Goal: Task Accomplishment & Management: Complete application form

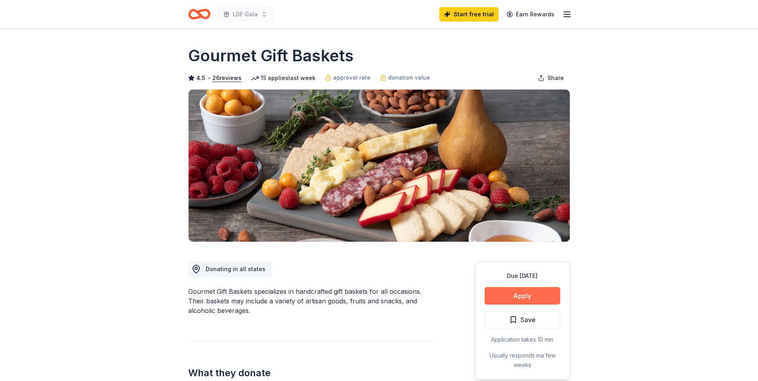
click at [525, 297] on button "Apply" at bounding box center [522, 296] width 76 height 18
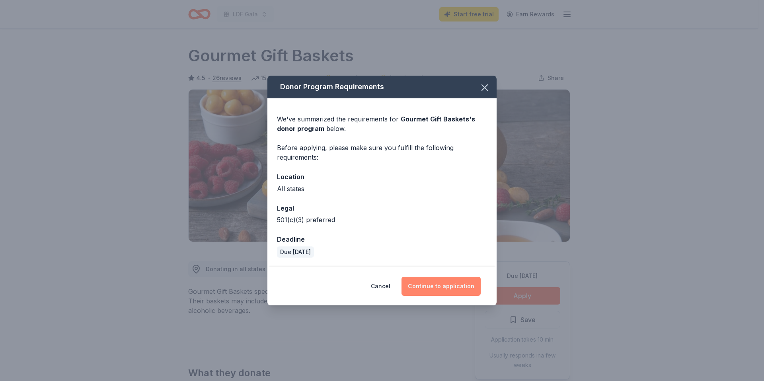
click at [433, 285] on button "Continue to application" at bounding box center [440, 285] width 79 height 19
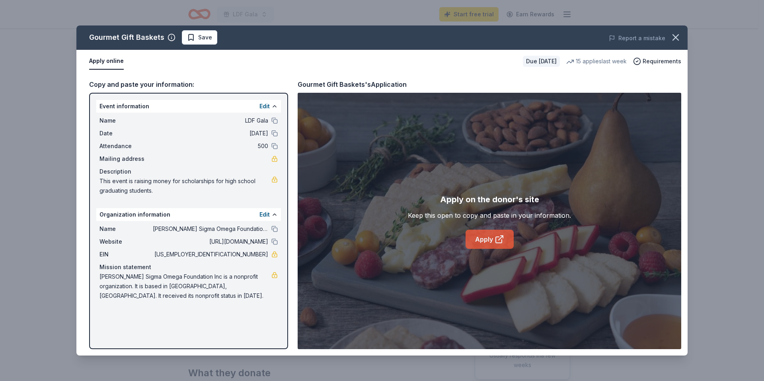
click at [476, 243] on link "Apply" at bounding box center [489, 239] width 48 height 19
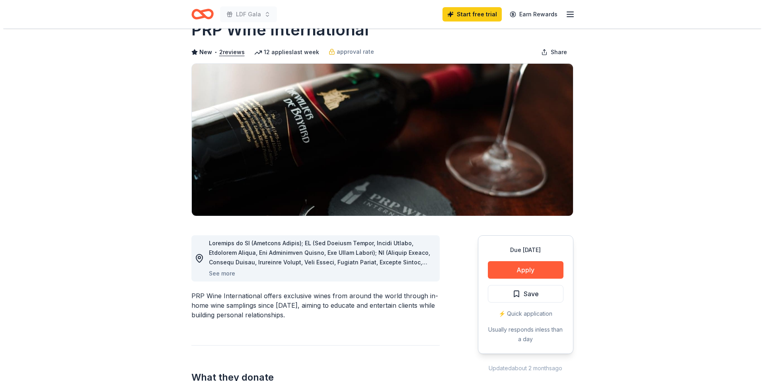
scroll to position [40, 0]
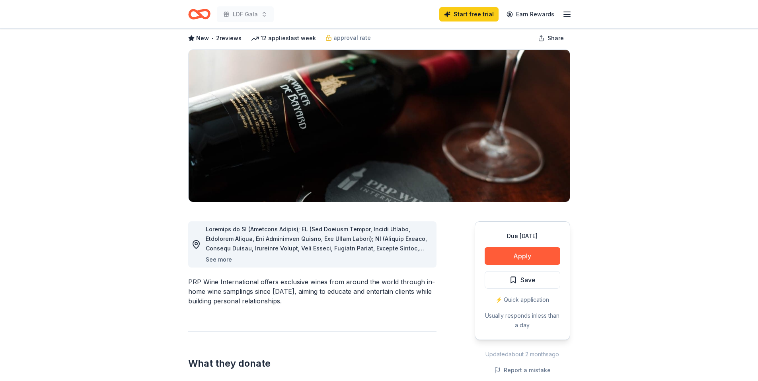
click at [225, 259] on button "See more" at bounding box center [219, 260] width 26 height 10
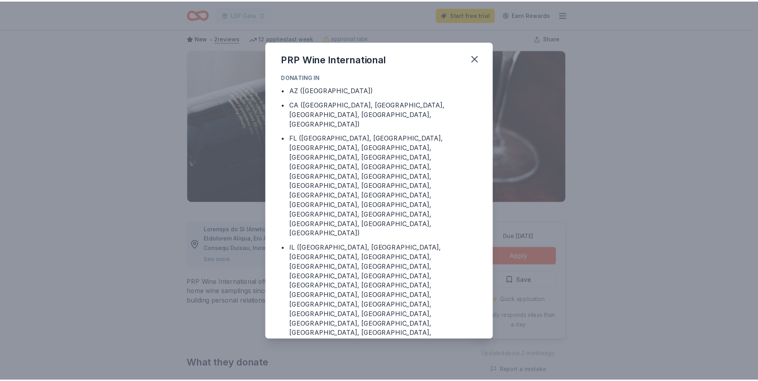
scroll to position [0, 0]
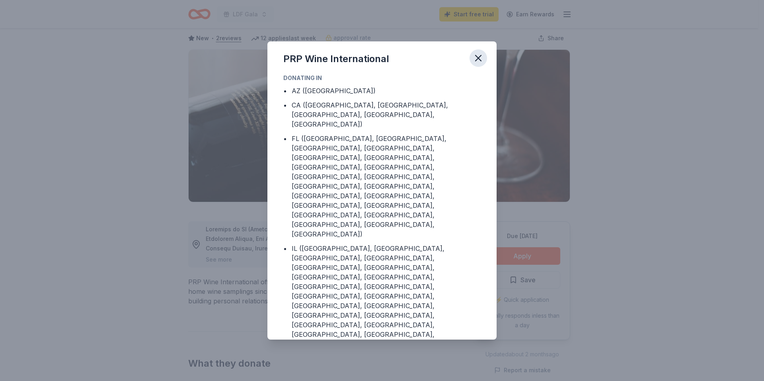
click at [476, 60] on icon "button" at bounding box center [478, 58] width 6 height 6
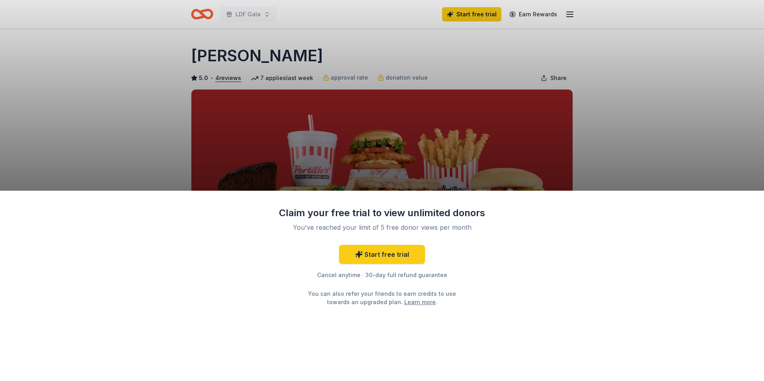
click at [640, 217] on div "Claim your free trial to view unlimited donors You've reached your limit of 5 f…" at bounding box center [382, 286] width 764 height 191
click at [224, 78] on div "Claim your free trial to view unlimited donors You've reached your limit of 5 f…" at bounding box center [382, 190] width 764 height 381
click at [290, 84] on div "Claim your free trial to view unlimited donors You've reached your limit of 5 f…" at bounding box center [382, 190] width 764 height 381
